Goal: Task Accomplishment & Management: Manage account settings

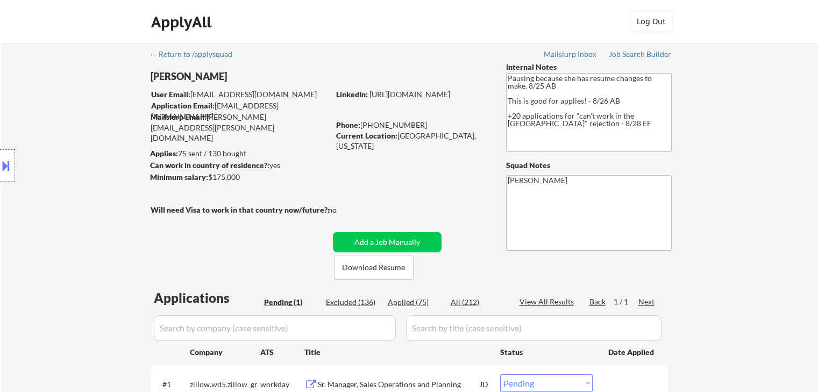
scroll to position [108, 0]
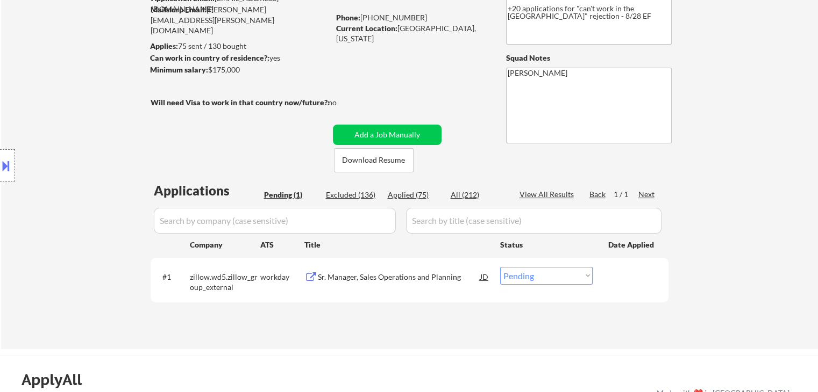
click at [406, 277] on div "Sr. Manager, Sales Operations and Planning" at bounding box center [399, 277] width 162 height 11
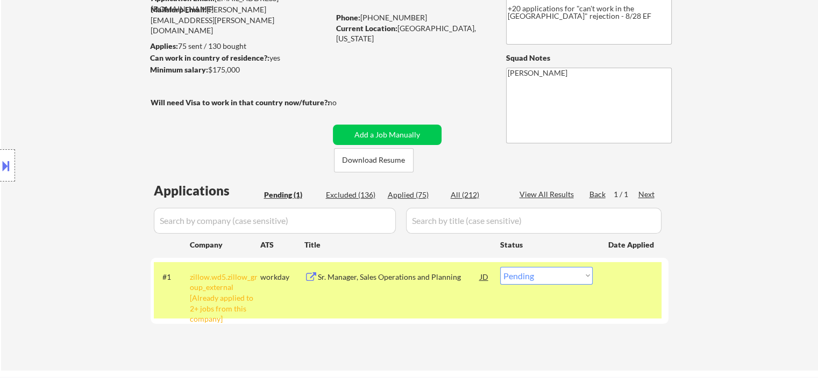
click at [0, 162] on button at bounding box center [6, 166] width 12 height 18
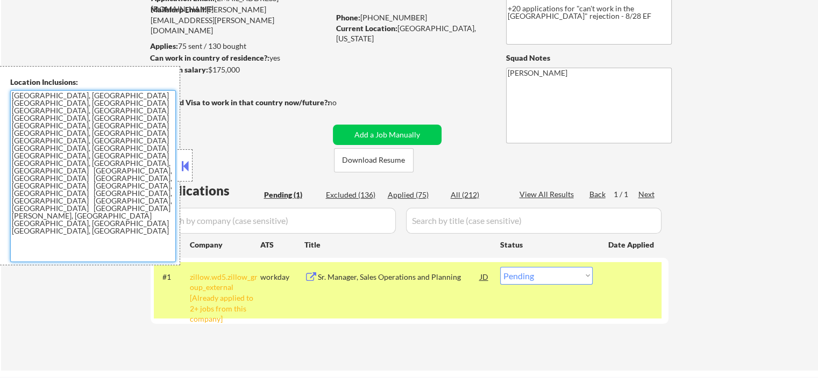
drag, startPoint x: 137, startPoint y: 139, endPoint x: 0, endPoint y: 110, distance: 140.3
click at [0, 110] on div "Location Inclusions: [GEOGRAPHIC_DATA], [GEOGRAPHIC_DATA] [GEOGRAPHIC_DATA], [G…" at bounding box center [90, 165] width 180 height 199
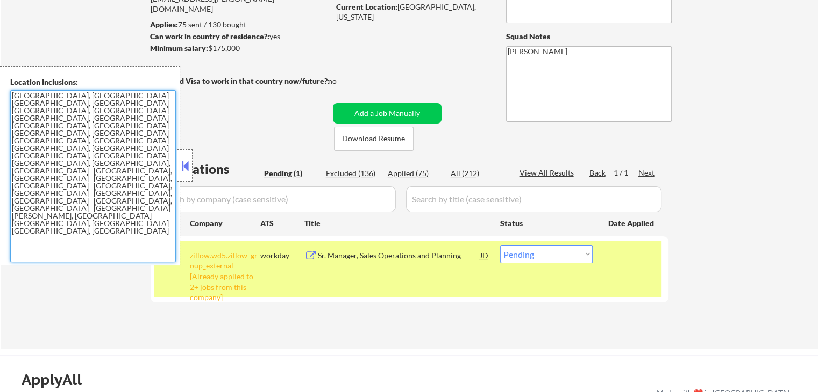
scroll to position [161, 0]
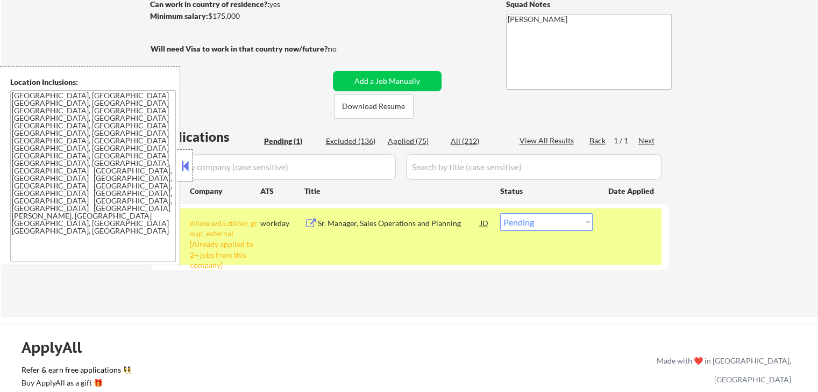
click at [184, 169] on button at bounding box center [185, 166] width 12 height 16
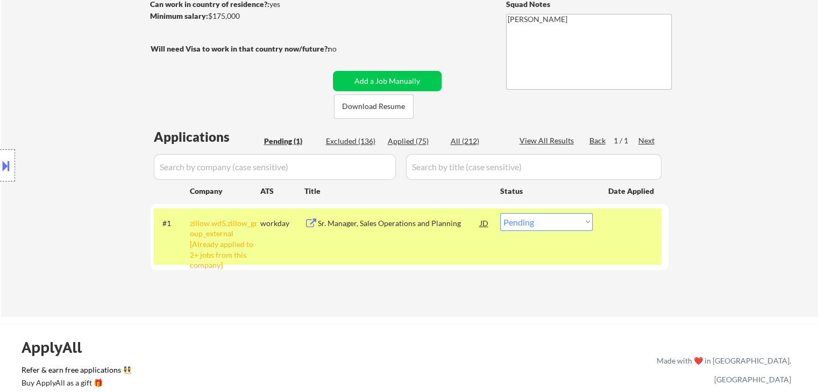
click at [418, 220] on div "Sr. Manager, Sales Operations and Planning" at bounding box center [399, 223] width 162 height 11
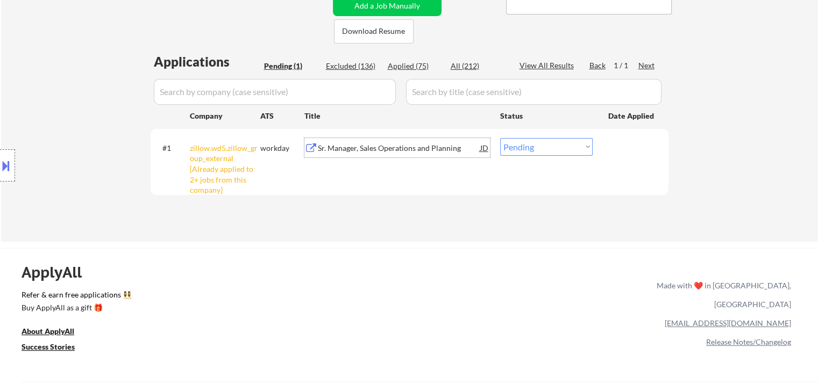
scroll to position [269, 0]
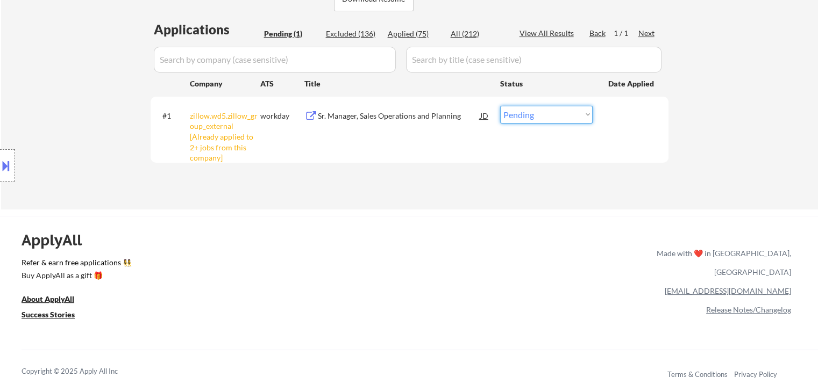
drag, startPoint x: 529, startPoint y: 118, endPoint x: 544, endPoint y: 261, distance: 143.8
click at [527, 120] on select "Choose an option... Pending Applied Excluded (Questions) Excluded (Expired) Exc…" at bounding box center [546, 115] width 92 height 18
select select ""excluded__other_""
click at [500, 106] on select "Choose an option... Pending Applied Excluded (Questions) Excluded (Expired) Exc…" at bounding box center [546, 115] width 92 height 18
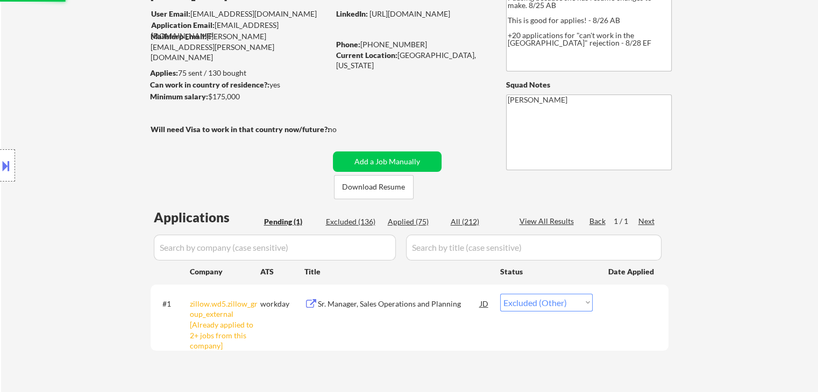
scroll to position [0, 0]
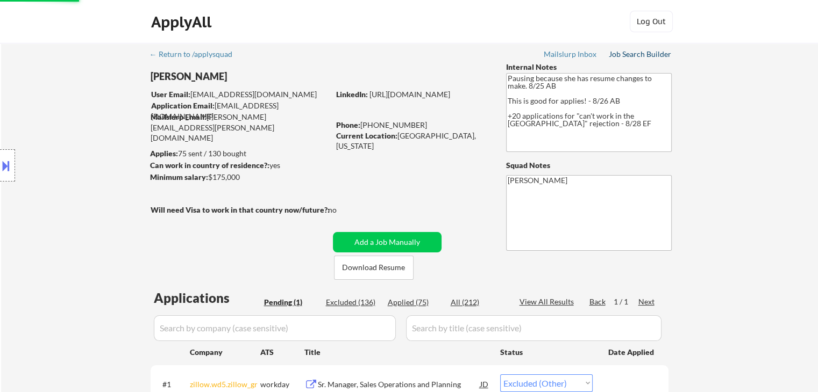
drag, startPoint x: 647, startPoint y: 54, endPoint x: 617, endPoint y: 69, distance: 33.4
click at [647, 54] on div "Job Search Builder" at bounding box center [640, 55] width 63 height 8
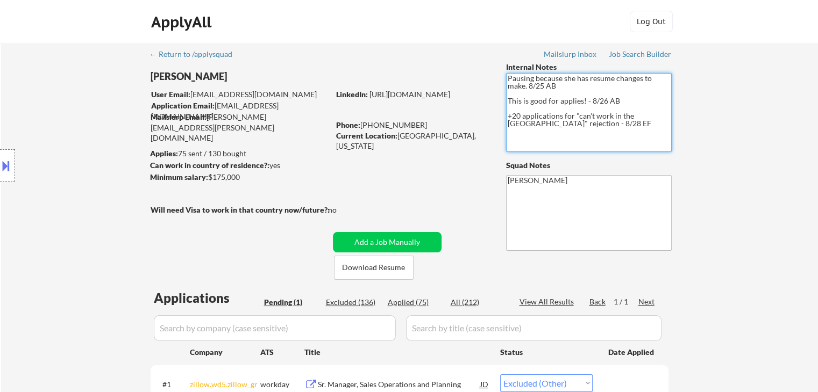
drag, startPoint x: 583, startPoint y: 124, endPoint x: 505, endPoint y: 115, distance: 78.5
click at [505, 115] on div "← Return to /applysquad Mailslurp Inbox Job Search Builder Leslie Nelson User E…" at bounding box center [409, 256] width 537 height 427
click at [609, 130] on textarea "Pausing because she has resume changes to make. 8/25 AB This is good for applie…" at bounding box center [589, 112] width 166 height 79
drag, startPoint x: 510, startPoint y: 115, endPoint x: 570, endPoint y: 122, distance: 60.6
click at [570, 122] on textarea "Pausing because she has resume changes to make. 8/25 AB This is good for applie…" at bounding box center [589, 112] width 166 height 79
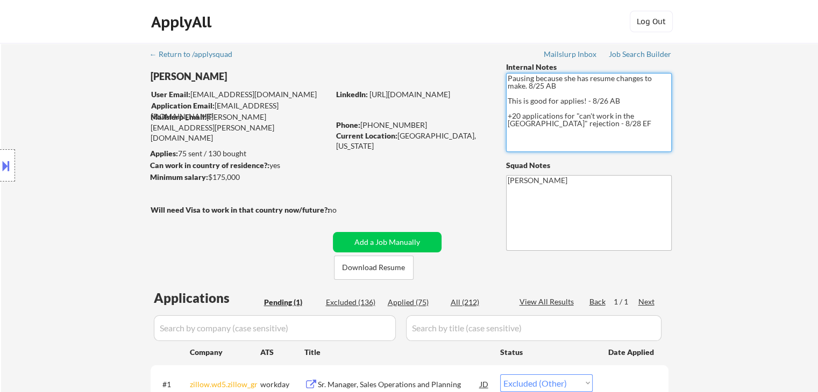
click at [586, 147] on textarea "Pausing because she has resume changes to make. 8/25 AB This is good for applie…" at bounding box center [589, 112] width 166 height 79
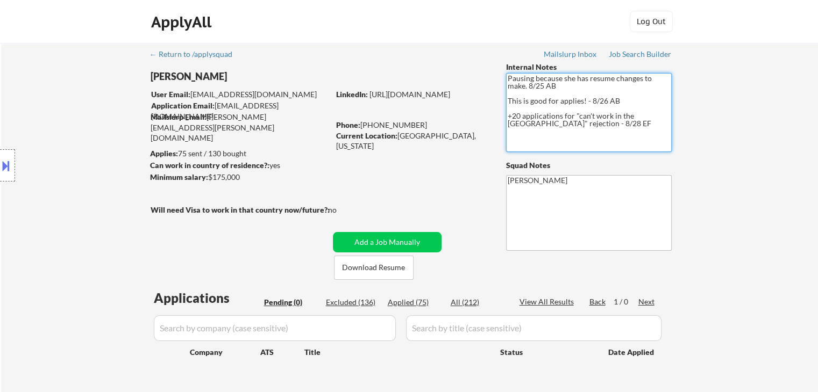
drag, startPoint x: 575, startPoint y: 123, endPoint x: 497, endPoint y: 118, distance: 78.7
click at [497, 118] on div "← Return to /applysquad Mailslurp Inbox Job Search Builder Leslie Nelson User E…" at bounding box center [409, 223] width 537 height 361
click at [577, 121] on textarea "Pausing because she has resume changes to make. 8/25 AB This is good for applie…" at bounding box center [589, 112] width 166 height 79
drag, startPoint x: 565, startPoint y: 127, endPoint x: 515, endPoint y: 125, distance: 50.0
click at [515, 125] on textarea "Pausing because she has resume changes to make. 8/25 AB This is good for applie…" at bounding box center [589, 112] width 166 height 79
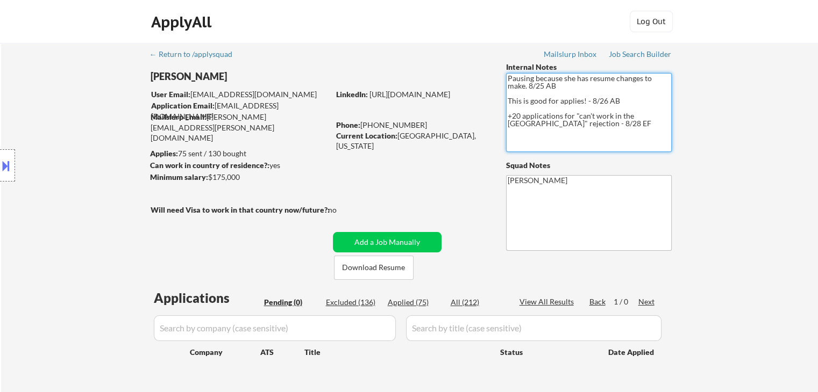
click at [579, 134] on textarea "Pausing because she has resume changes to make. 8/25 AB This is good for applie…" at bounding box center [589, 112] width 166 height 79
drag, startPoint x: 566, startPoint y: 125, endPoint x: 508, endPoint y: 117, distance: 59.2
click at [508, 117] on textarea "Pausing because she has resume changes to make. 8/25 AB This is good for applie…" at bounding box center [589, 112] width 166 height 79
click at [579, 130] on textarea "Pausing because she has resume changes to make. 8/25 AB This is good for applie…" at bounding box center [589, 112] width 166 height 79
drag, startPoint x: 579, startPoint y: 130, endPoint x: 511, endPoint y: 109, distance: 71.4
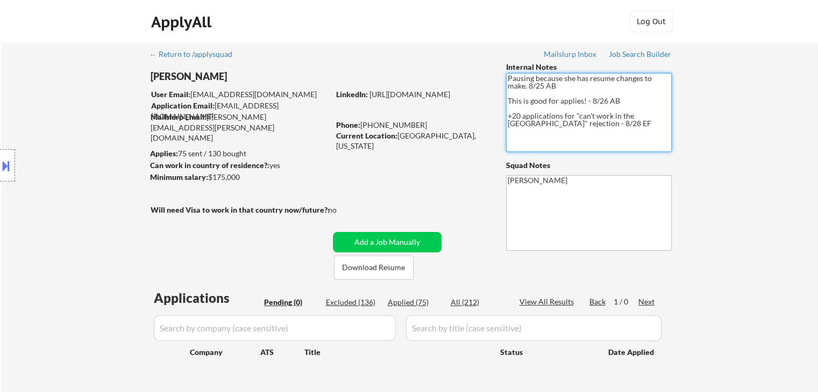
click at [506, 110] on textarea "Pausing because she has resume changes to make. 8/25 AB This is good for applie…" at bounding box center [589, 112] width 166 height 79
click at [600, 117] on textarea "Pausing because she has resume changes to make. 8/25 AB This is good for applie…" at bounding box center [589, 112] width 166 height 79
drag, startPoint x: 575, startPoint y: 117, endPoint x: 653, endPoint y: 119, distance: 77.5
click at [653, 119] on textarea "Pausing because she has resume changes to make. 8/25 AB This is good for applie…" at bounding box center [589, 112] width 166 height 79
click at [591, 129] on textarea "Pausing because she has resume changes to make. 8/25 AB This is good for applie…" at bounding box center [589, 112] width 166 height 79
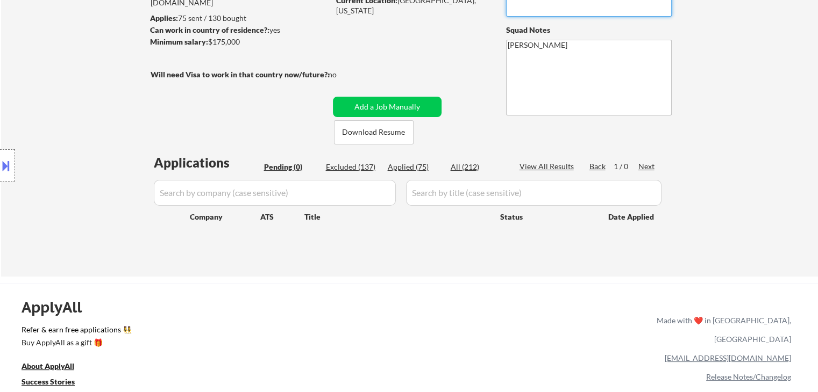
scroll to position [161, 0]
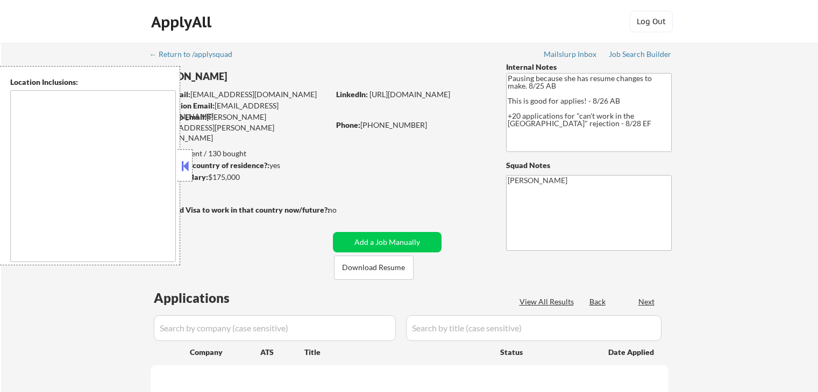
scroll to position [54, 0]
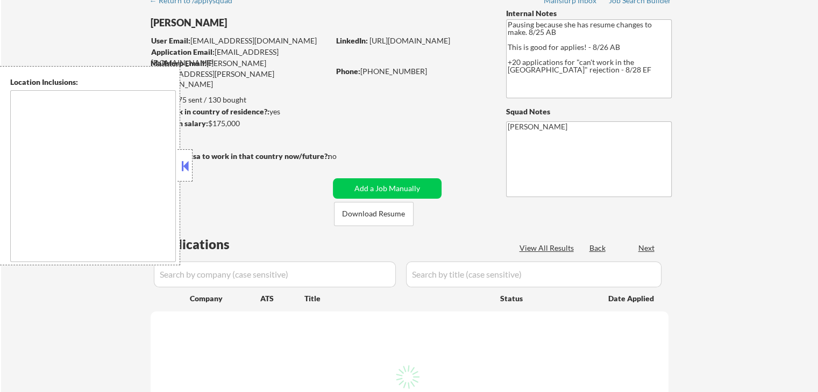
click at [184, 166] on button at bounding box center [185, 166] width 12 height 16
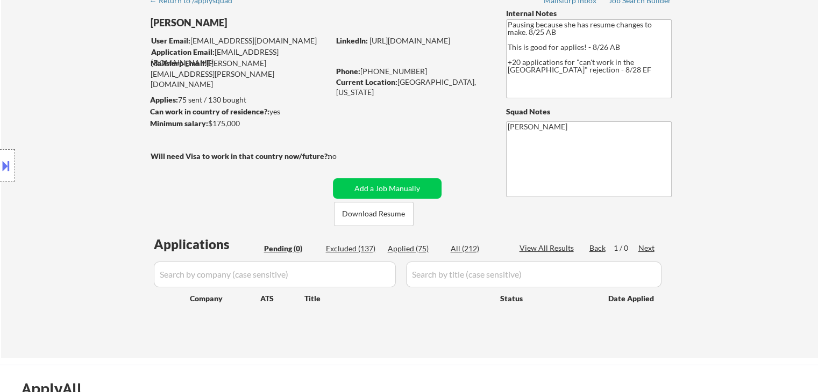
drag, startPoint x: 28, startPoint y: 104, endPoint x: 419, endPoint y: 79, distance: 392.2
click at [28, 103] on div "Location Inclusions: [GEOGRAPHIC_DATA], [GEOGRAPHIC_DATA] [GEOGRAPHIC_DATA], [G…" at bounding box center [96, 165] width 192 height 199
